Goal: Information Seeking & Learning: Find specific fact

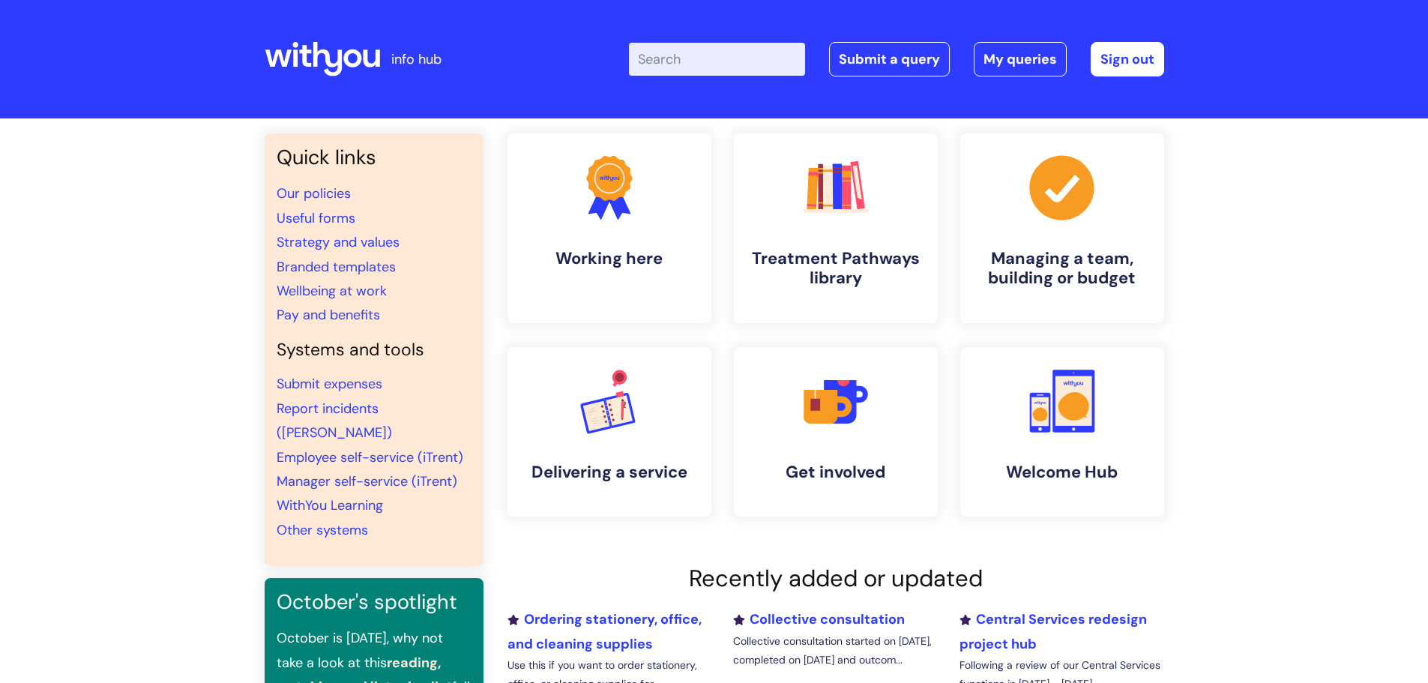
click at [700, 59] on input "Enter your search term here..." at bounding box center [717, 59] width 176 height 33
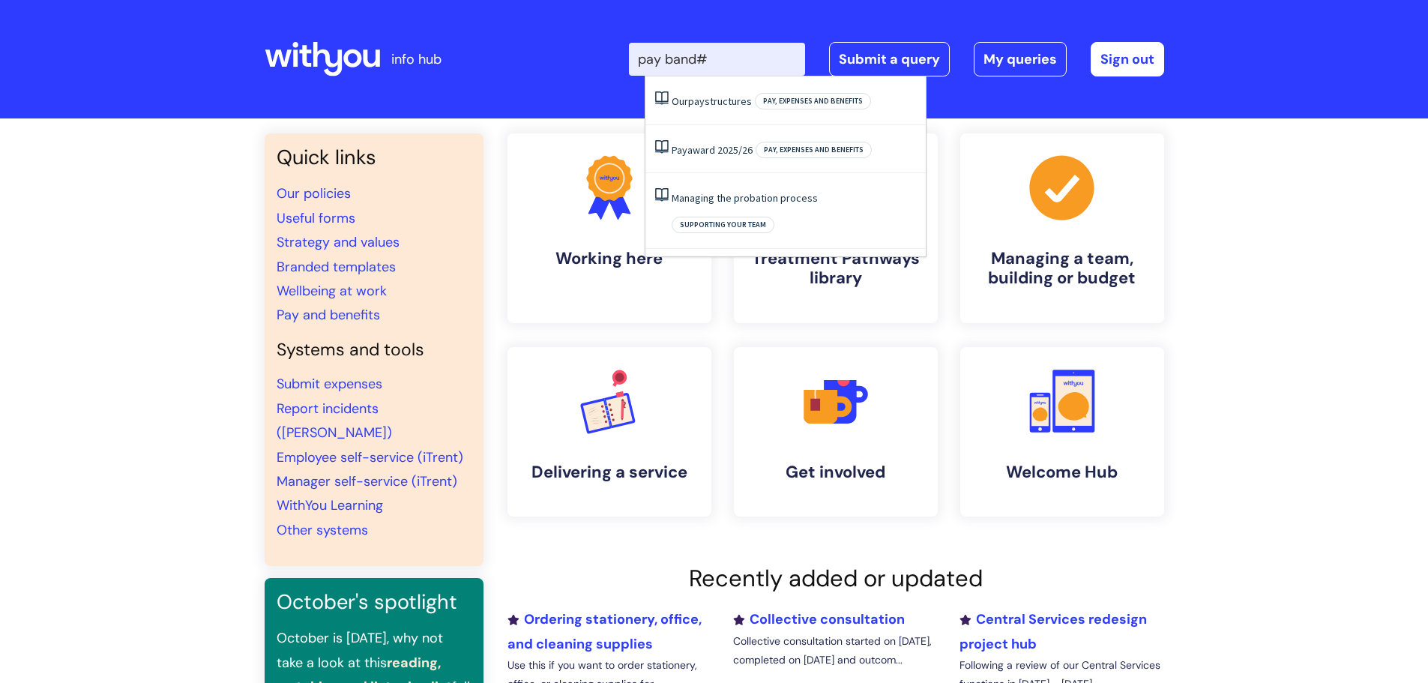
type input "pay band"
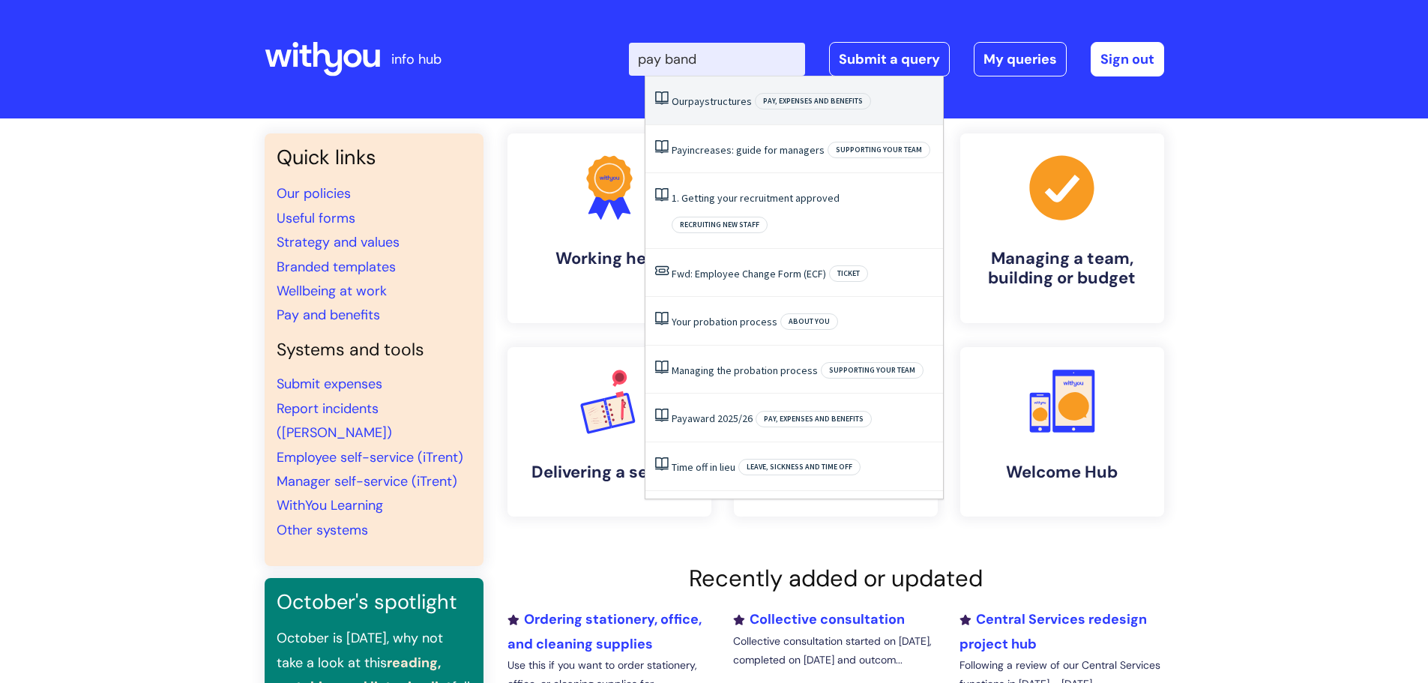
click at [710, 105] on link "Our pay structures" at bounding box center [712, 100] width 80 height 13
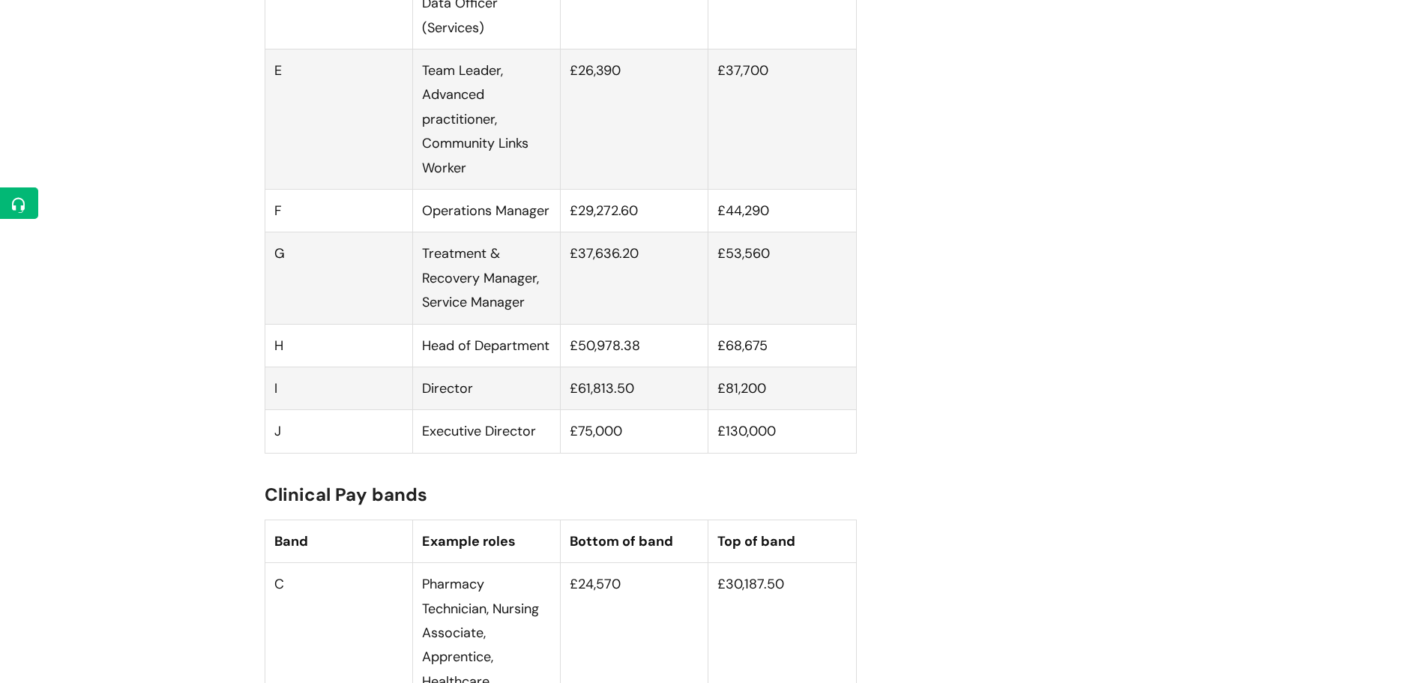
scroll to position [1349, 0]
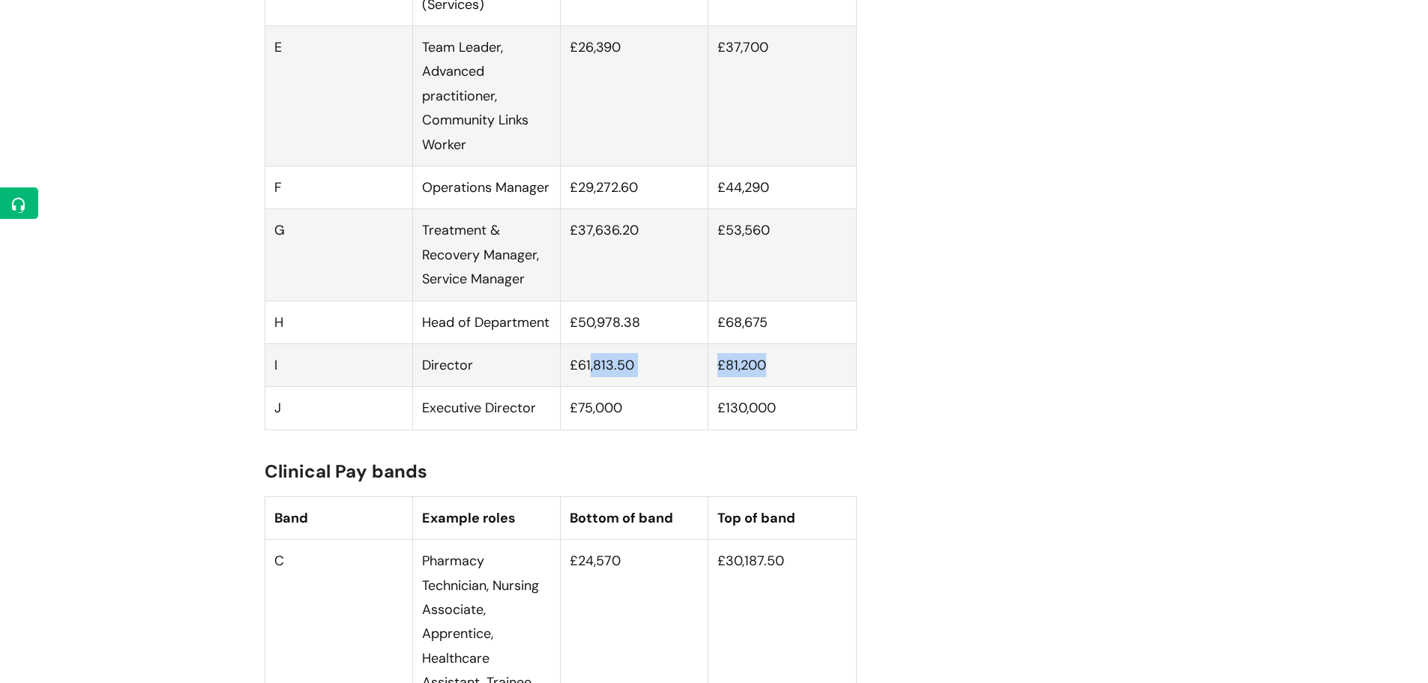
drag, startPoint x: 590, startPoint y: 384, endPoint x: 780, endPoint y: 379, distance: 190.5
click at [780, 379] on tr "I Director £61,813.50 £81,200" at bounding box center [560, 364] width 591 height 43
click at [609, 376] on td "£61,813.50" at bounding box center [635, 364] width 148 height 43
drag, startPoint x: 618, startPoint y: 382, endPoint x: 773, endPoint y: 382, distance: 154.4
click at [773, 382] on tr "I Director £61,813.50 £81,200" at bounding box center [560, 364] width 591 height 43
